Goal: Task Accomplishment & Management: Complete application form

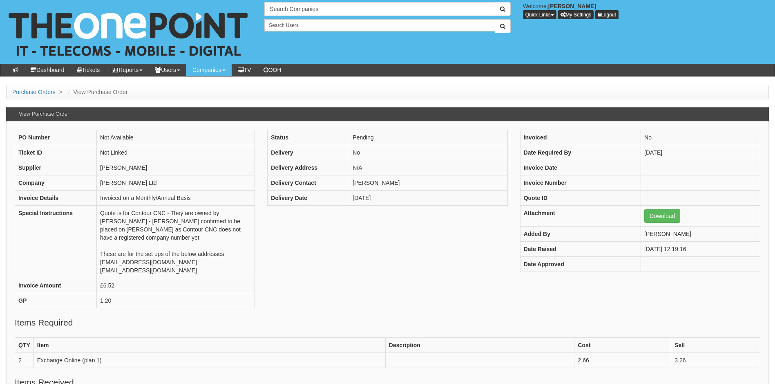
click at [310, 239] on div "PO Number Not Available Ticket ID Not Linked Supplier Ingram Company Damian Cro…" at bounding box center [388, 223] width 758 height 187
click at [309, 10] on input "text" at bounding box center [379, 9] width 230 height 14
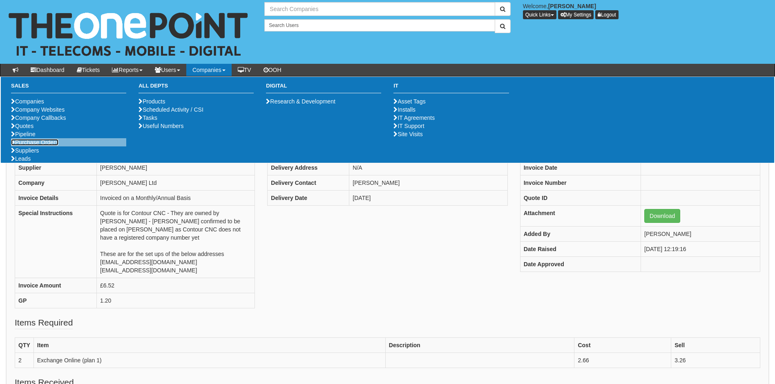
type input "Search Companies"
click at [27, 145] on link "Purchase Orders" at bounding box center [34, 142] width 47 height 7
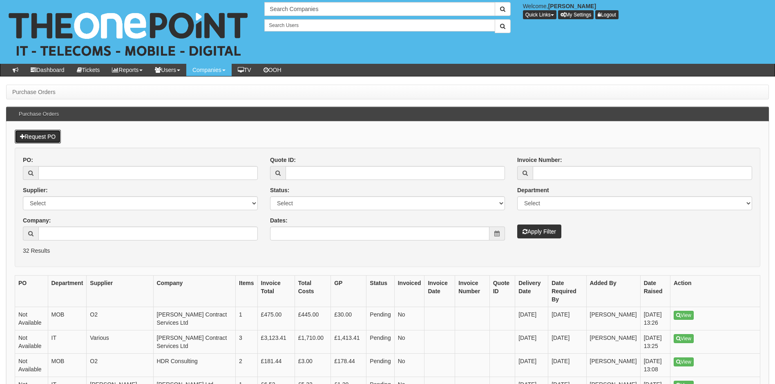
click at [39, 136] on link "Request PO" at bounding box center [38, 137] width 46 height 14
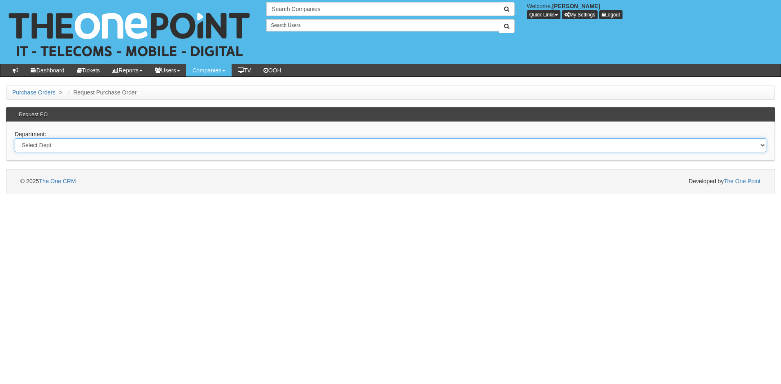
click at [65, 147] on select "Select Dept Digital Internal IT Mobiles Marketing Telecoms" at bounding box center [391, 145] width 752 height 14
select select "?pipeID=&dept=IT"
click at [15, 138] on select "Select Dept Digital Internal IT Mobiles Marketing Telecoms" at bounding box center [391, 145] width 752 height 14
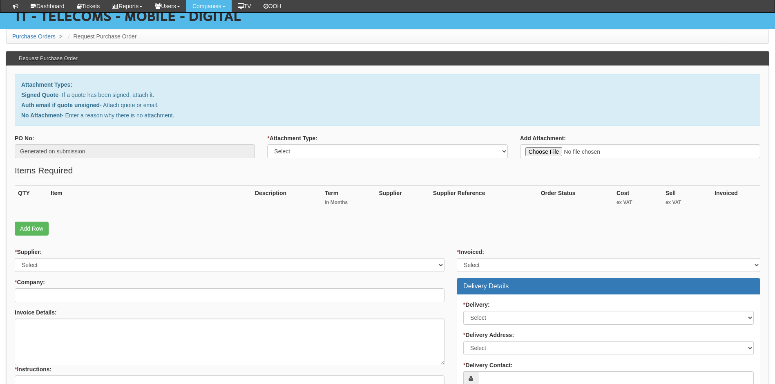
scroll to position [82, 0]
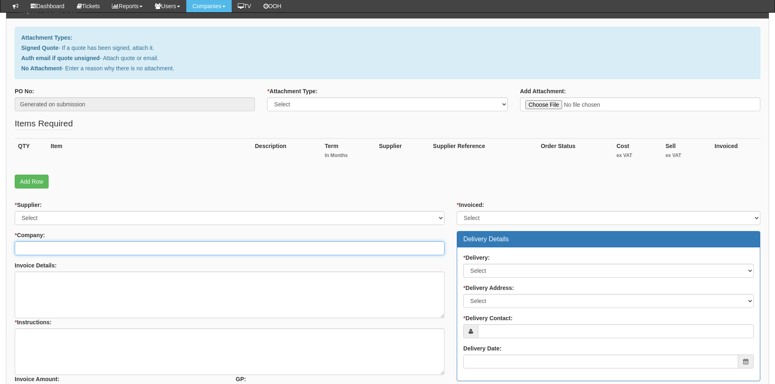
click at [66, 249] on input "* Company:" at bounding box center [230, 248] width 430 height 14
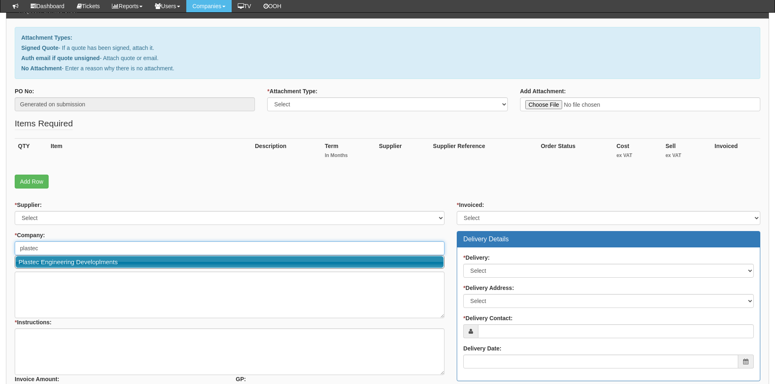
click at [58, 261] on link "Plastec Engineering Developlments" at bounding box center [230, 262] width 428 height 12
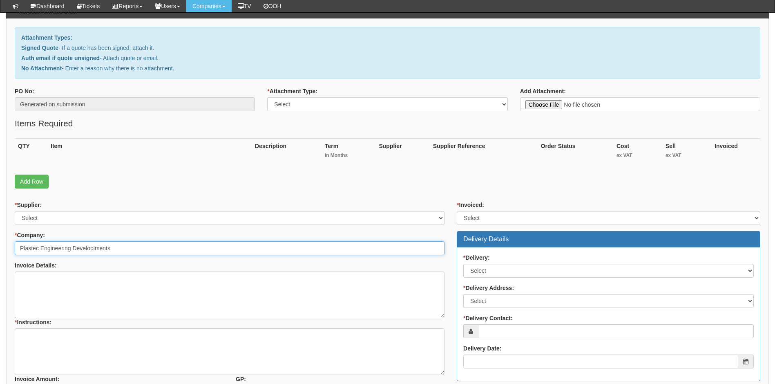
drag, startPoint x: 89, startPoint y: 246, endPoint x: 30, endPoint y: 248, distance: 59.7
click at [30, 248] on input "Plastec Engineering Developlments" at bounding box center [230, 248] width 430 height 14
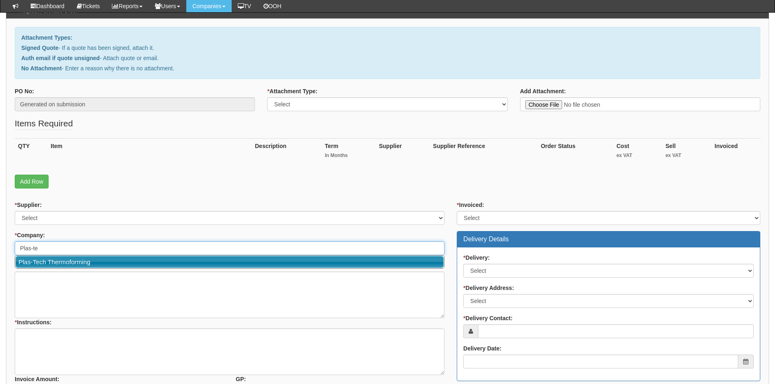
click at [61, 260] on link "Plas-Tech Thermoforming" at bounding box center [230, 262] width 428 height 12
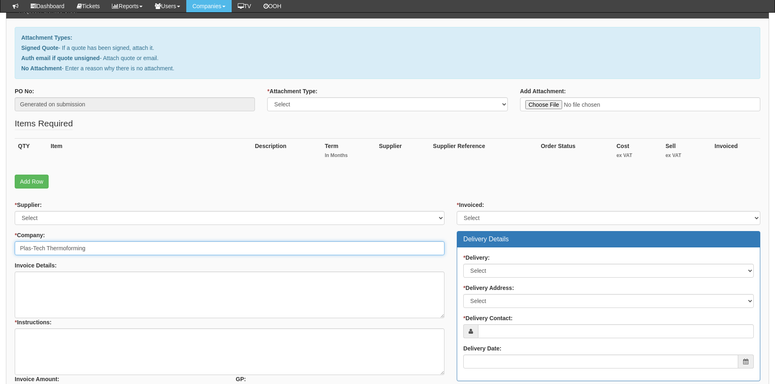
type input "Plas-Tech Thermoforming"
click at [310, 105] on select "Select Signed Quote Auth email with quote if unsigned No Attachment" at bounding box center [387, 104] width 240 height 14
select select "Signed Quote"
click at [267, 97] on select "Select Signed Quote Auth email with quote if unsigned No Attachment" at bounding box center [387, 104] width 240 height 14
type input "C:\fakepath\Plas-tech - Windows 10 to 11 replacements.pdf"
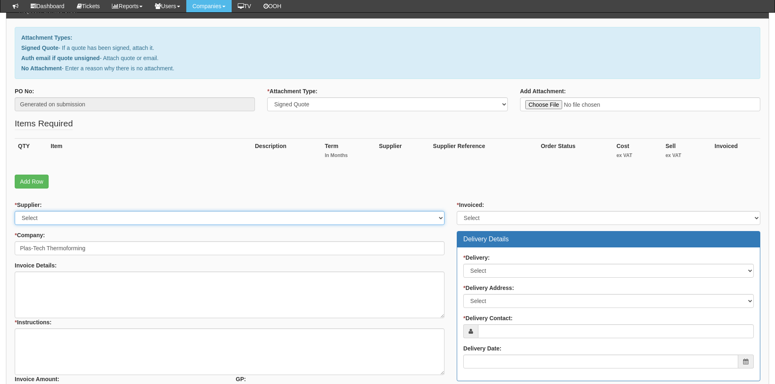
click at [62, 215] on select "Select 123 REG.co.uk 1Password 3 4Gon AA Jones Electric Ltd Abzorb Access Group…" at bounding box center [230, 218] width 430 height 14
select select "19"
click at [15, 211] on select "Select 123 REG.co.uk 1Password 3 4Gon AA Jones Electric Ltd Abzorb Access Group…" at bounding box center [230, 218] width 430 height 14
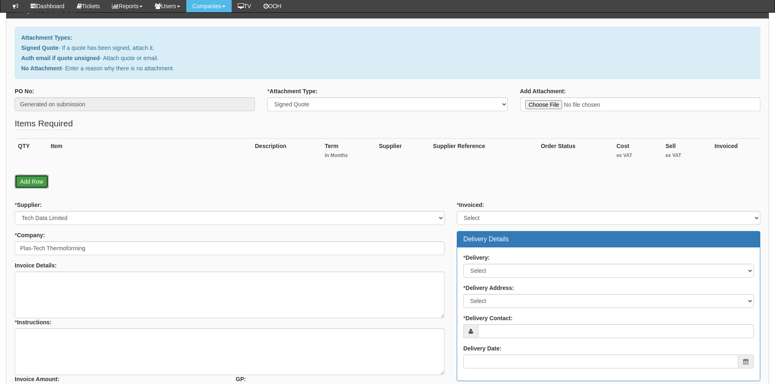
click at [31, 179] on link "Add Row" at bounding box center [32, 181] width 34 height 14
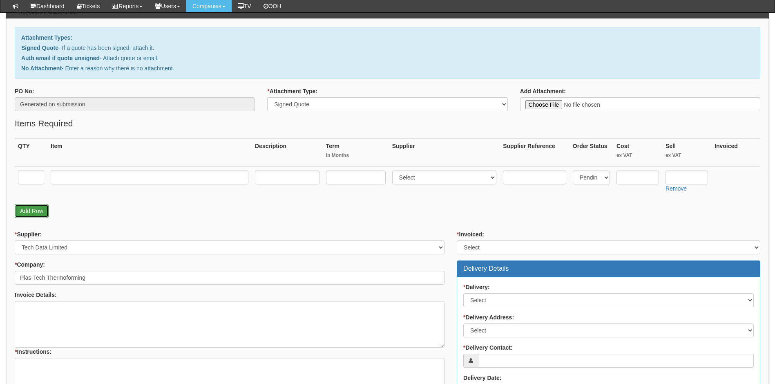
click at [29, 211] on link "Add Row" at bounding box center [32, 211] width 34 height 14
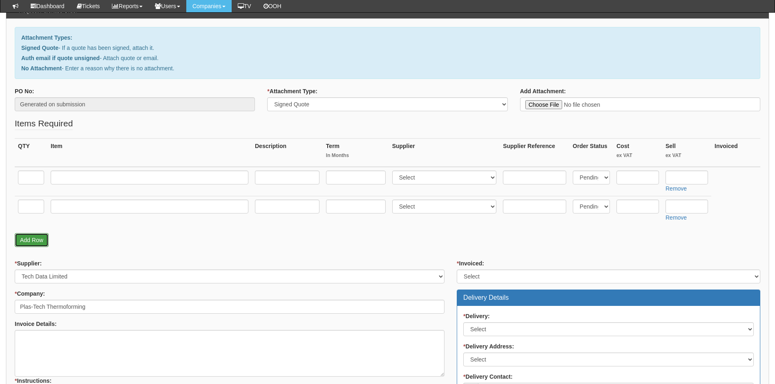
click at [31, 237] on link "Add Row" at bounding box center [32, 240] width 34 height 14
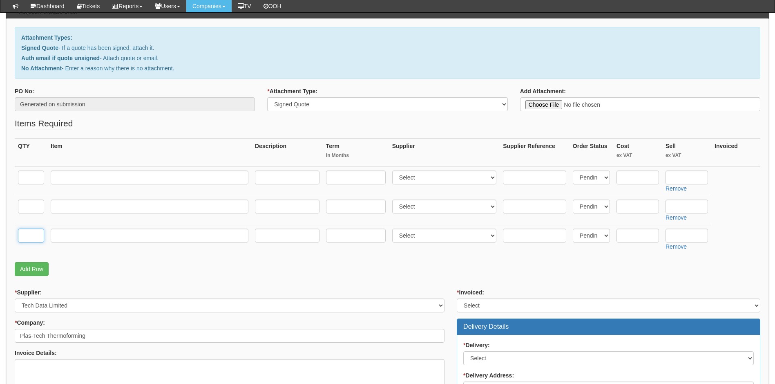
click at [32, 234] on input "text" at bounding box center [31, 235] width 26 height 14
type input "1"
type input "Delivery"
drag, startPoint x: 435, startPoint y: 237, endPoint x: 431, endPoint y: 237, distance: 4.6
click at [435, 237] on select "Select 123 REG.co.uk 1Password 3 4Gon AA Jones Electric Ltd Abzorb Access Group…" at bounding box center [444, 235] width 105 height 14
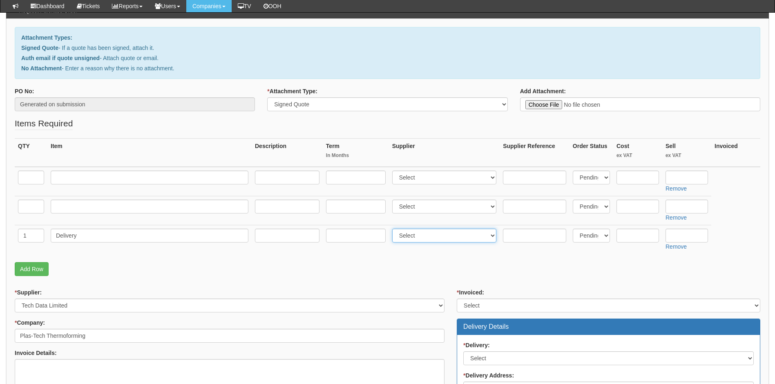
select select "19"
click at [394, 228] on select "Select 123 REG.co.uk 1Password 3 4Gon AA Jones Electric Ltd Abzorb Access Group…" at bounding box center [444, 235] width 105 height 14
click at [629, 234] on input "text" at bounding box center [638, 235] width 42 height 14
type input "0.00"
click at [683, 234] on input "text" at bounding box center [687, 235] width 42 height 14
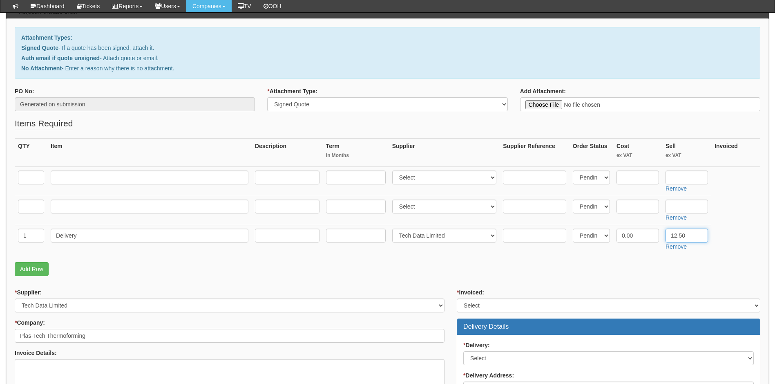
type input "12.50"
click at [639, 279] on fieldset "Items Required QTY Item Description Term In Months Supplier Supplier Reference …" at bounding box center [388, 198] width 746 height 163
click at [634, 175] on input "text" at bounding box center [638, 177] width 42 height 14
type input "490.61"
click at [682, 175] on input "text" at bounding box center [687, 177] width 42 height 14
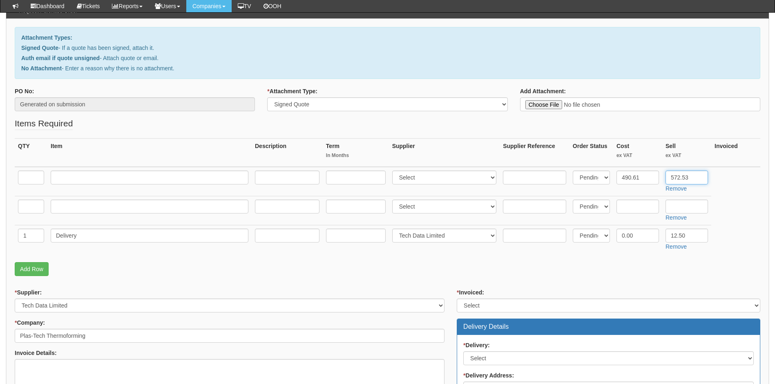
type input "572.53"
click at [36, 177] on input "text" at bounding box center [31, 177] width 26 height 14
type input "1"
click at [96, 178] on input "text" at bounding box center [150, 177] width 198 height 14
type input "Dell pro Slim"
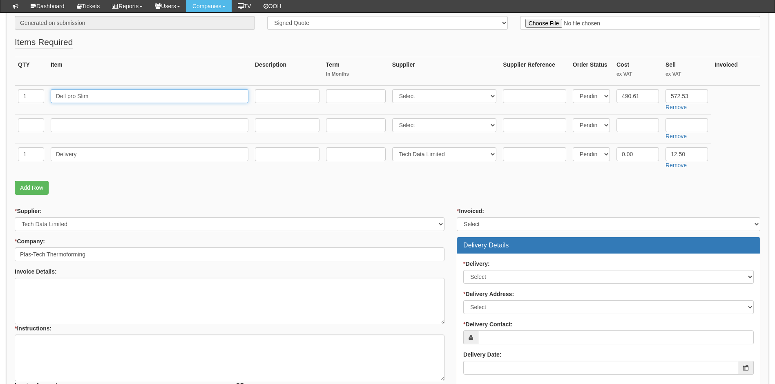
scroll to position [163, 0]
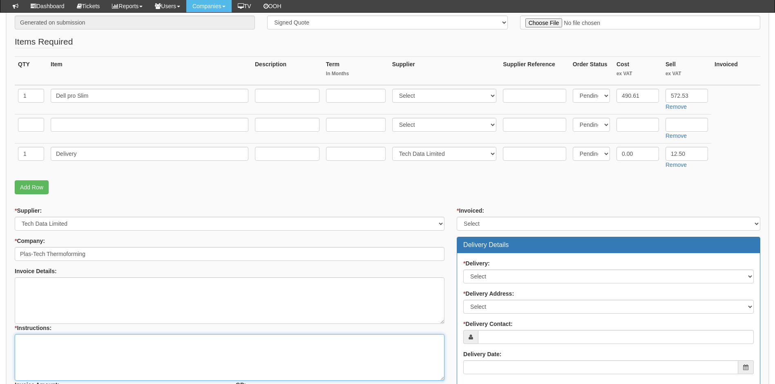
click at [38, 338] on textarea "* Instructions:" at bounding box center [230, 357] width 430 height 47
paste textarea "https://intouch.tdsynnex.com/InTouch/MVC/Product/ProductDetails?productId=11835…"
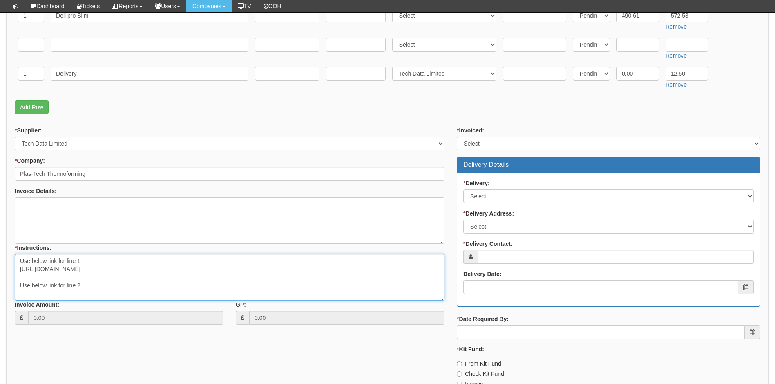
scroll to position [245, 0]
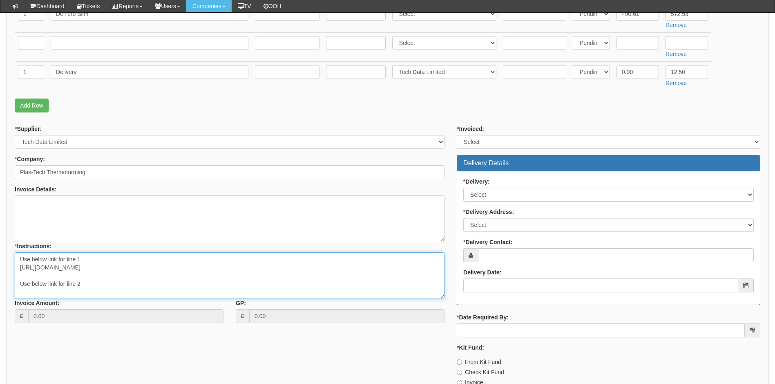
click at [88, 282] on textarea "Use below link for line 1 https://intouch.tdsynnex.com/InTouch/MVC/Product/Prod…" at bounding box center [230, 275] width 430 height 47
paste textarea "https://intouch.tdsynnex.com/InTouch/MVC/Product/ProductDetails?productId=10528…"
type textarea "Use below link for line 1 https://intouch.tdsynnex.com/InTouch/MVC/Product/Prod…"
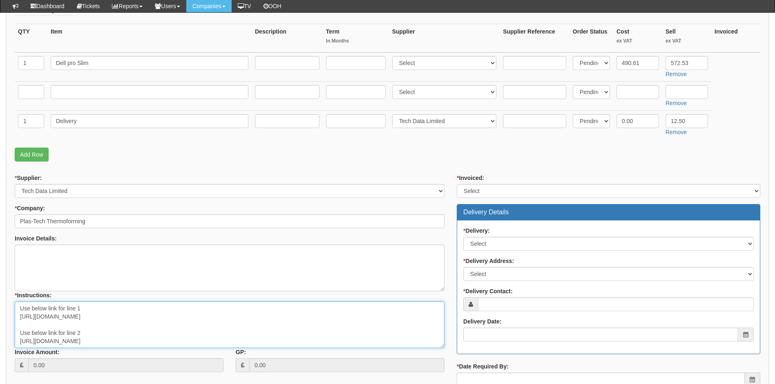
scroll to position [82, 0]
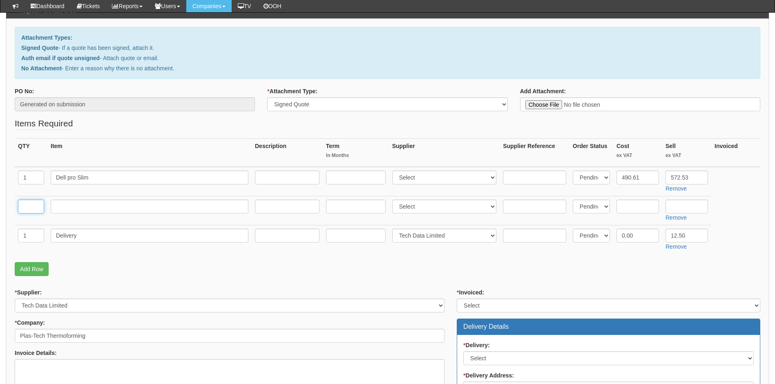
click at [27, 207] on input "text" at bounding box center [31, 206] width 26 height 14
type input "1"
click at [76, 206] on input "text" at bounding box center [150, 206] width 198 height 14
type input "Dell Latitude 3450"
click at [679, 208] on input "text" at bounding box center [687, 206] width 42 height 14
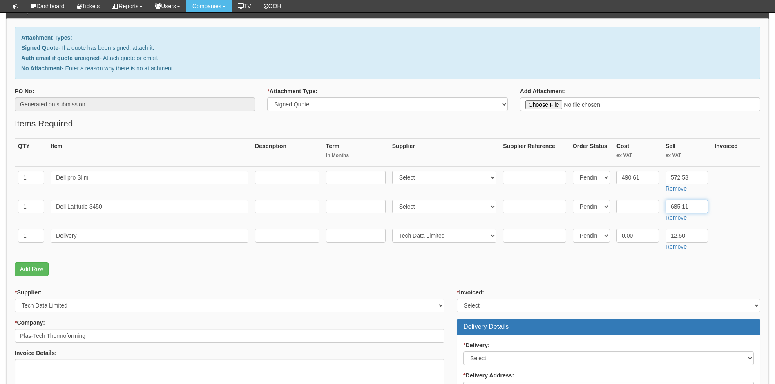
type input "685.11"
click at [635, 207] on input "text" at bounding box center [638, 206] width 42 height 14
click at [637, 208] on input "text" at bounding box center [638, 206] width 42 height 14
type input "548.25"
click at [593, 273] on p "Add Row" at bounding box center [388, 269] width 746 height 14
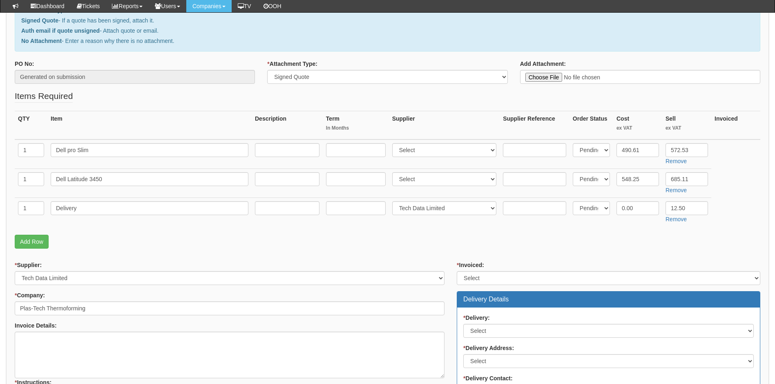
scroll to position [123, 0]
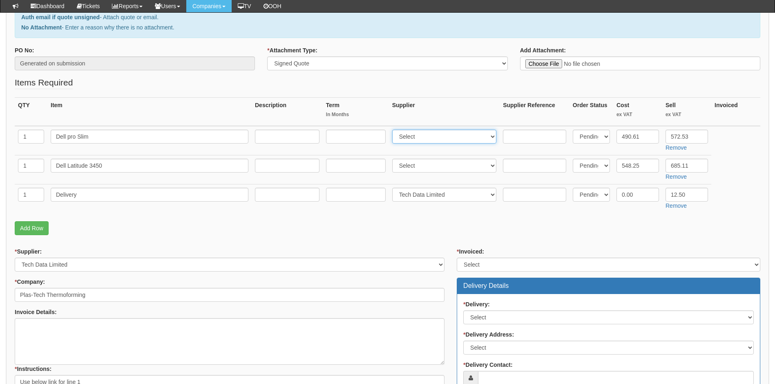
click at [448, 134] on select "Select 123 REG.co.uk 1Password 3 4Gon AA Jones Electric Ltd Abzorb Access Group…" at bounding box center [444, 137] width 105 height 14
select select "19"
click at [394, 130] on select "Select 123 REG.co.uk 1Password 3 4Gon AA Jones Electric Ltd Abzorb Access Group…" at bounding box center [444, 137] width 105 height 14
click at [423, 167] on select "Select 123 REG.co.uk 1Password 3 4Gon AA Jones Electric Ltd Abzorb Access Group…" at bounding box center [444, 166] width 105 height 14
select select "19"
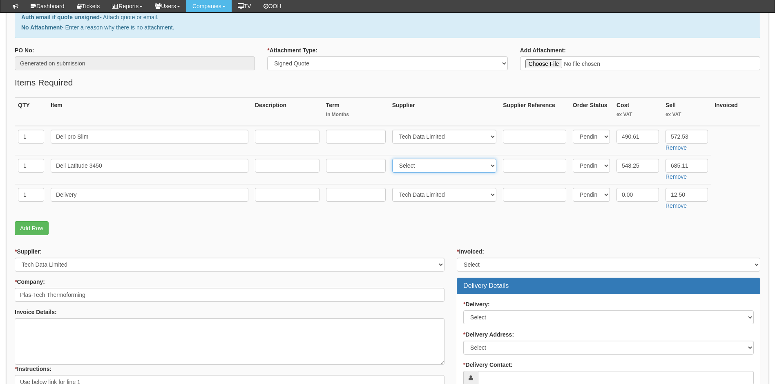
click at [394, 159] on select "Select 123 REG.co.uk 1Password 3 4Gon AA Jones Electric Ltd Abzorb Access Group…" at bounding box center [444, 166] width 105 height 14
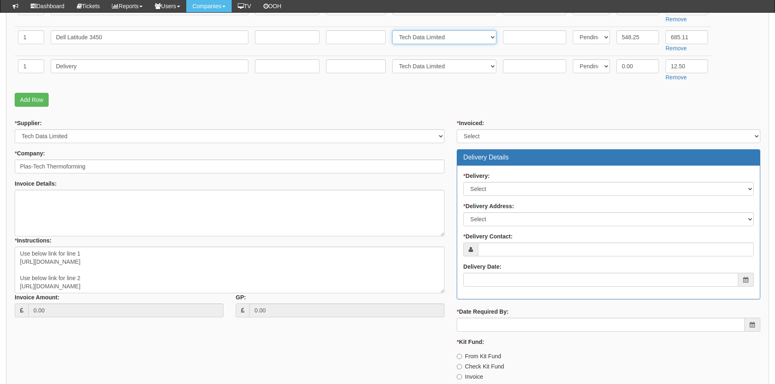
scroll to position [286, 0]
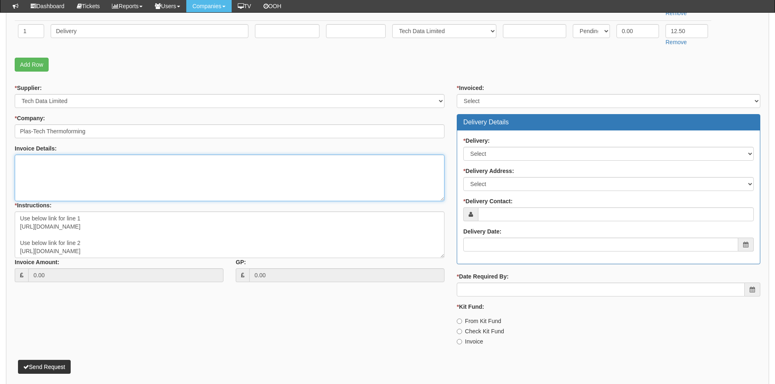
click at [114, 183] on textarea "Invoice Details:" at bounding box center [230, 177] width 430 height 47
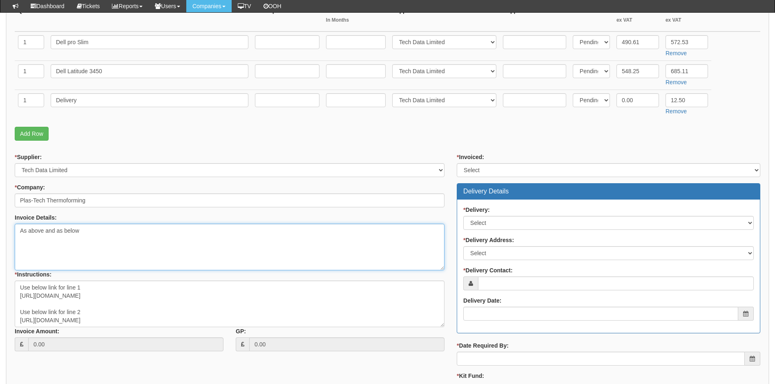
scroll to position [280, 0]
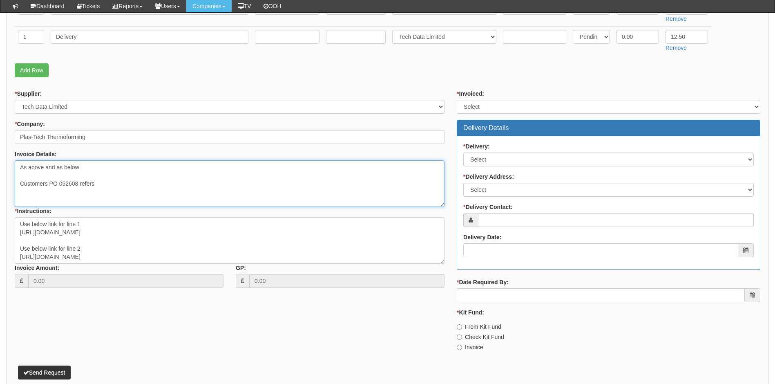
type textarea "As above and as below Customers PO 052608 refers"
click at [529, 161] on select "Select No Not Applicable Yes" at bounding box center [608, 159] width 290 height 14
select select "1"
click at [463, 152] on select "Select No Not Applicable Yes" at bounding box center [608, 159] width 290 height 14
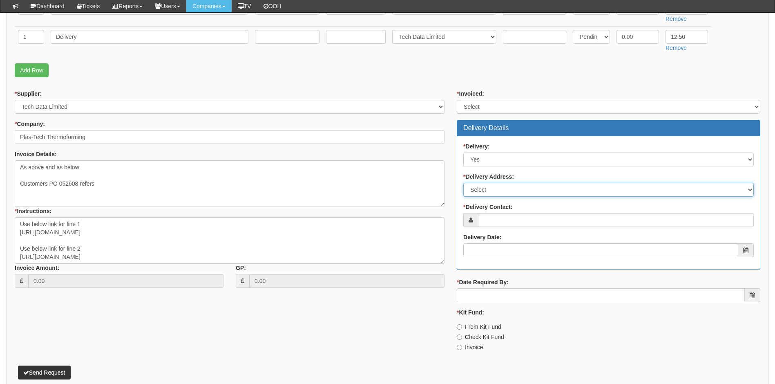
click at [496, 189] on select "Select Not Applicable Main Address - YO25 8EJ Other" at bounding box center [608, 190] width 290 height 14
select select "other"
click at [463, 183] on select "Select Not Applicable Main Address - YO25 8EJ Other" at bounding box center [608, 190] width 290 height 14
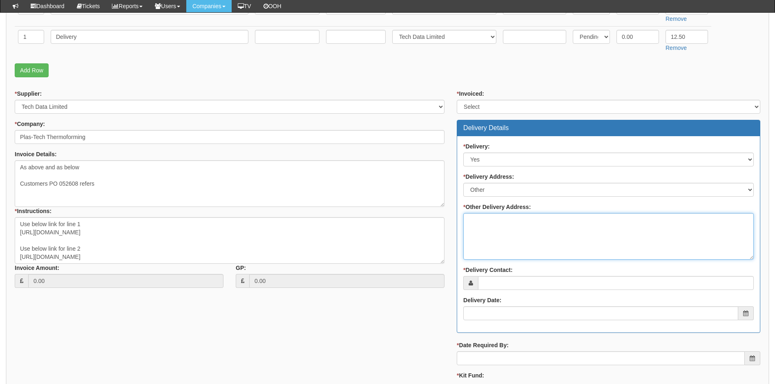
click at [494, 228] on textarea "* Other Delivery Address:" at bounding box center [608, 236] width 290 height 47
type textarea "To TOP for customer set up"
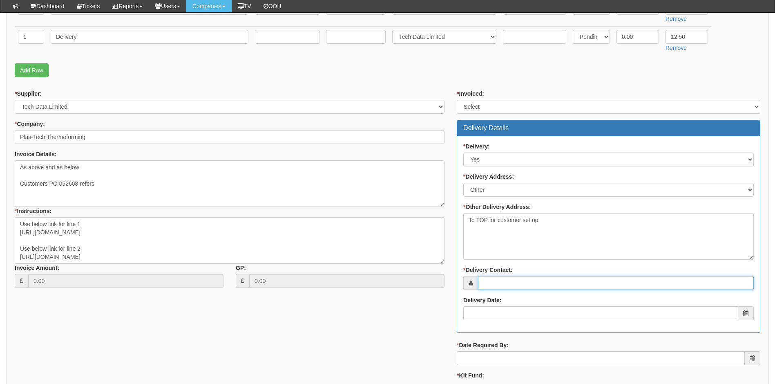
click at [499, 286] on input "* Delivery Contact:" at bounding box center [616, 283] width 276 height 14
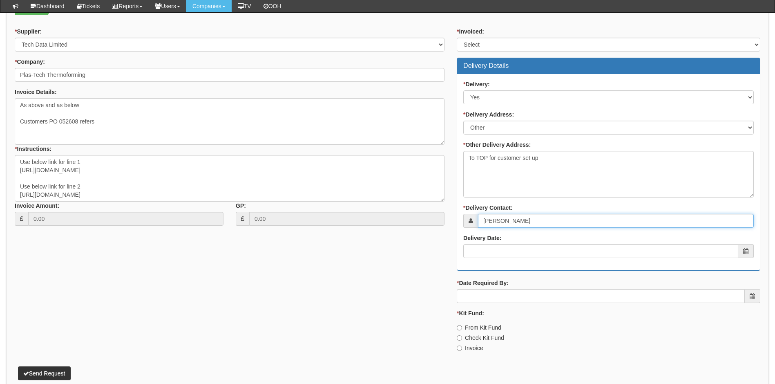
scroll to position [362, 0]
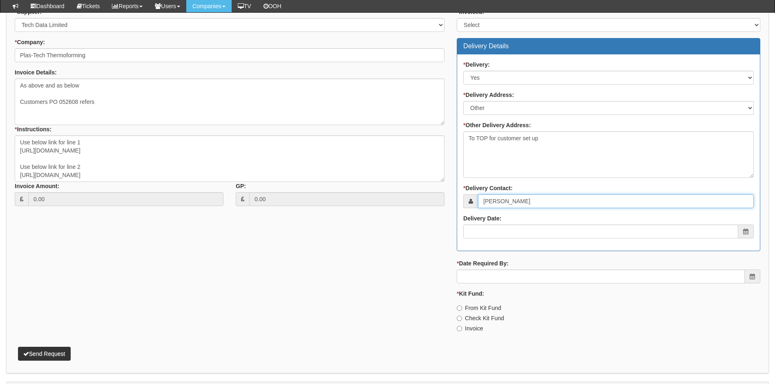
type input "Mark Wilson"
click at [510, 232] on input "Delivery Date:" at bounding box center [600, 231] width 275 height 14
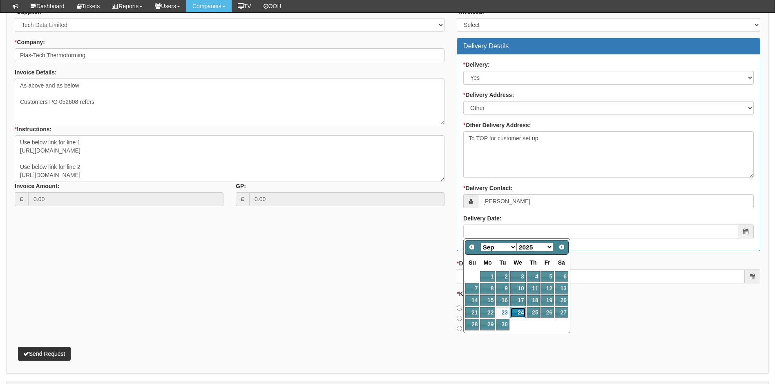
click at [517, 311] on link "24" at bounding box center [518, 312] width 16 height 11
type input "2025-09-24"
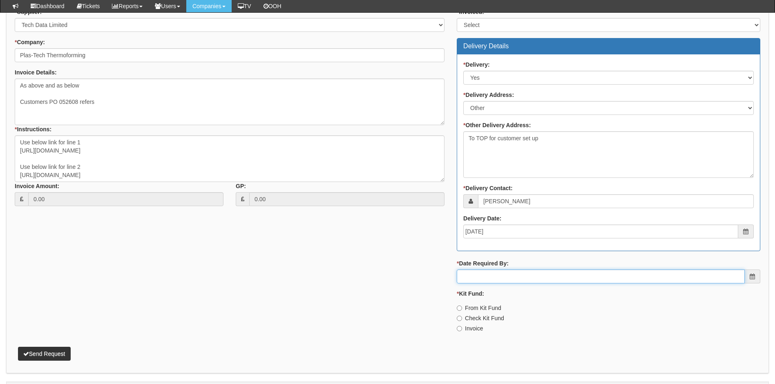
click at [501, 277] on input "* Date Required By:" at bounding box center [601, 276] width 288 height 14
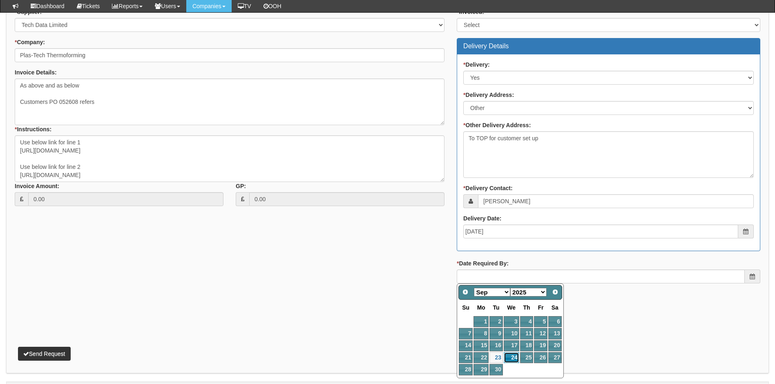
click at [512, 357] on link "24" at bounding box center [512, 357] width 16 height 11
type input "2025-09-24"
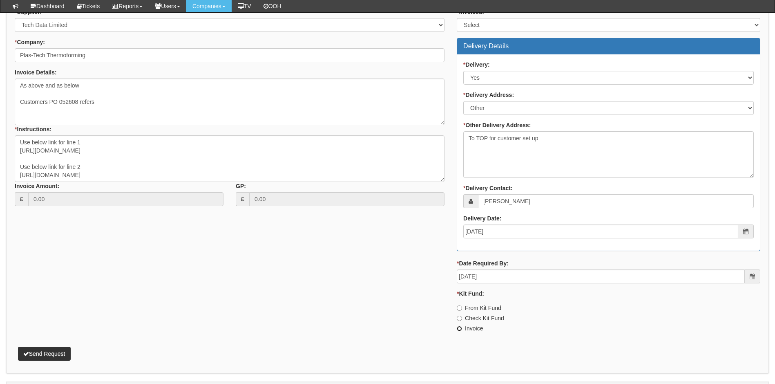
click at [462, 329] on input "Invoice" at bounding box center [459, 328] width 5 height 5
radio input "true"
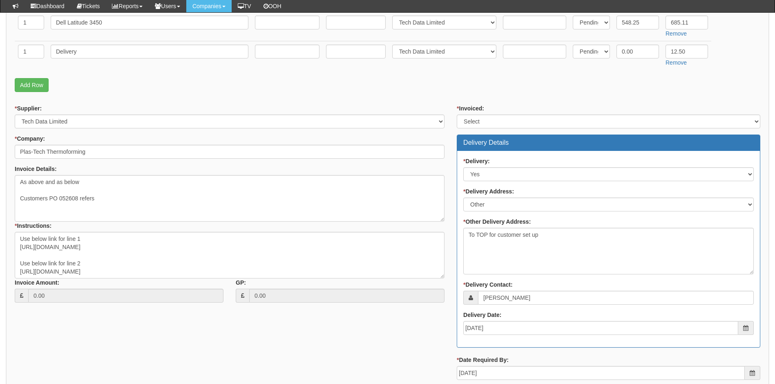
scroll to position [261, 0]
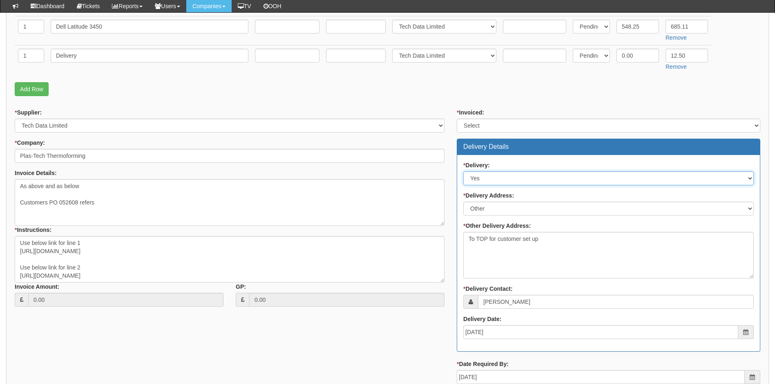
click at [496, 178] on select "Select No Not Applicable Yes" at bounding box center [608, 178] width 290 height 14
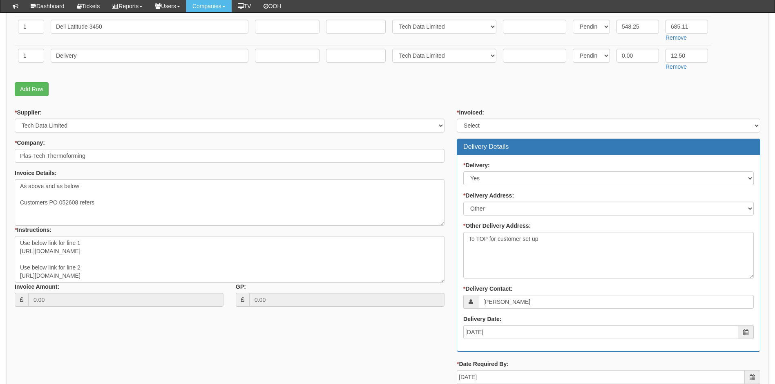
click at [449, 171] on div "* Supplier: Select 123 REG.co.uk 1Password 3 4Gon AA Jones Electric Ltd Abzorb …" at bounding box center [230, 210] width 442 height 204
click at [505, 211] on select "Select Not Applicable Main Address - YO25 8EJ Other" at bounding box center [608, 208] width 290 height 14
select select "company_main_address"
click at [463, 201] on select "Select Not Applicable Main Address - YO25 8EJ Other" at bounding box center [608, 208] width 290 height 14
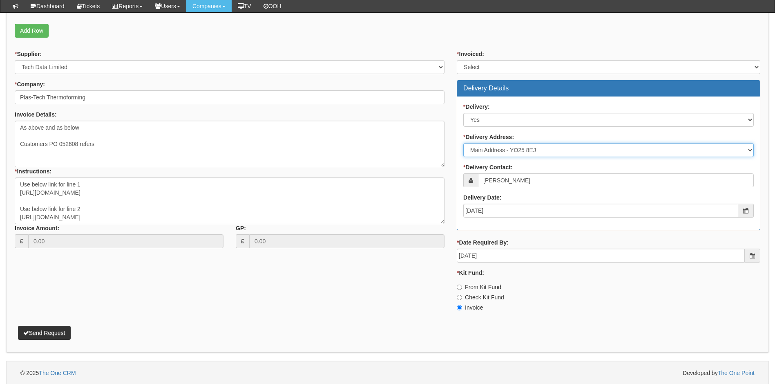
scroll to position [321, 0]
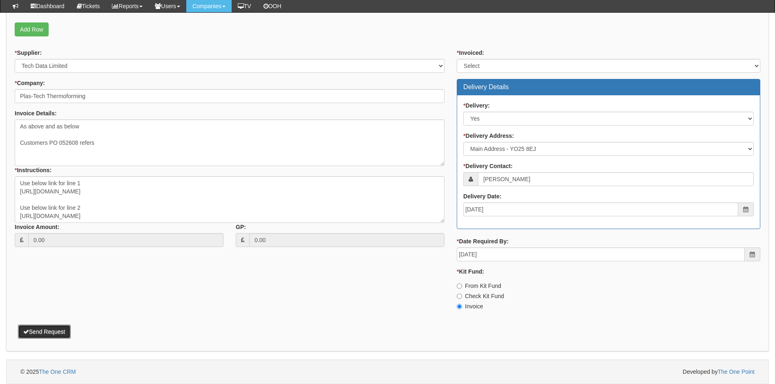
click at [51, 333] on button "Send Request" at bounding box center [44, 331] width 53 height 14
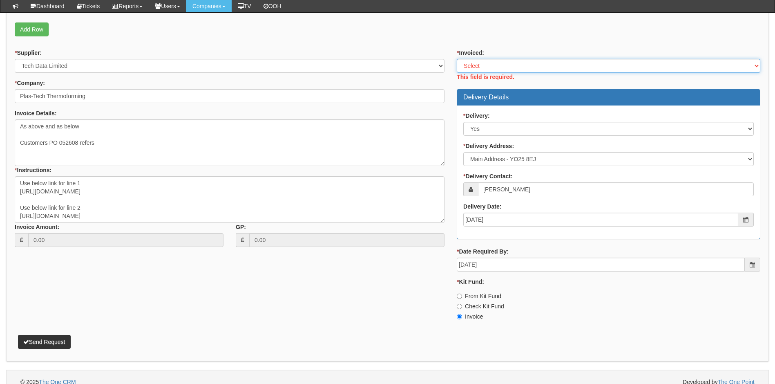
click at [485, 66] on select "Select Yes No N/A STB (part of order)" at bounding box center [609, 66] width 304 height 14
select select "2"
click at [457, 59] on select "Select Yes No N/A STB (part of order)" at bounding box center [609, 66] width 304 height 14
click at [49, 343] on div "Attachment Types: Signed Quote - If a quote has been signed, attach it. Auth em…" at bounding box center [387, 70] width 763 height 582
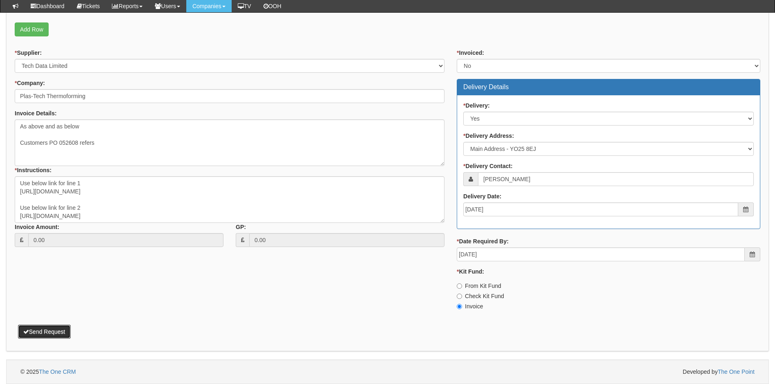
click at [56, 331] on button "Send Request" at bounding box center [44, 331] width 53 height 14
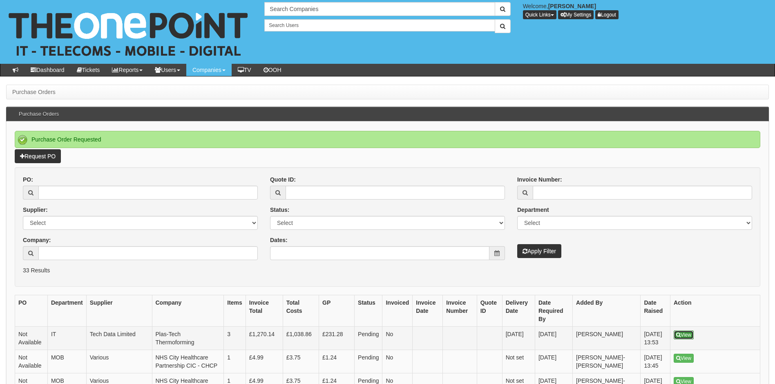
click at [683, 333] on link "View" at bounding box center [684, 334] width 20 height 9
